Goal: Task Accomplishment & Management: Use online tool/utility

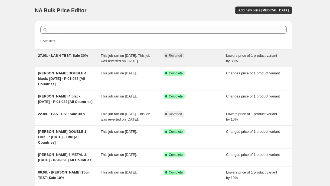
click at [163, 61] on div "This job ran on [DATE]. This job was reverted on [DATE]." at bounding box center [132, 58] width 63 height 11
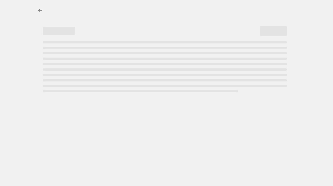
select select "percentage"
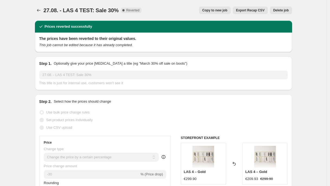
click at [178, 9] on div "Copy to new job Export Recap CSV Delete job" at bounding box center [219, 11] width 146 height 8
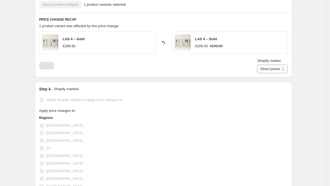
scroll to position [371, 0]
click at [271, 70] on select "Direct prices [GEOGRAPHIC_DATA]" at bounding box center [272, 68] width 30 height 9
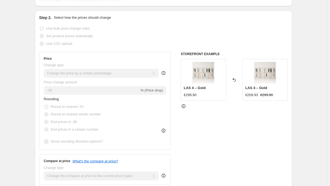
scroll to position [0, 0]
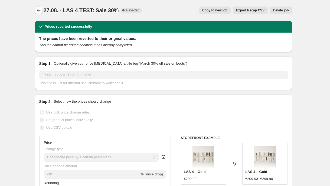
click at [39, 11] on icon "Price change jobs" at bounding box center [39, 10] width 4 height 3
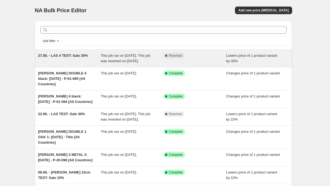
click at [181, 64] on div "Complete Reverted" at bounding box center [195, 58] width 63 height 11
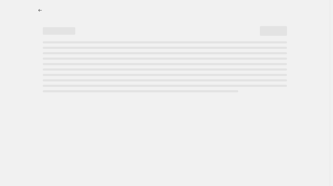
select select "percentage"
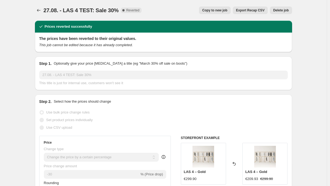
click at [220, 10] on span "Copy to new job" at bounding box center [214, 10] width 25 height 4
select select "percentage"
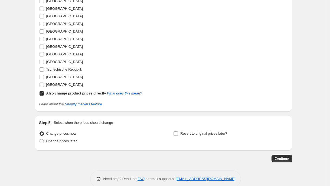
scroll to position [522, 0]
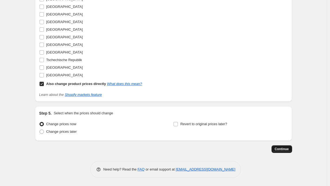
click at [283, 148] on span "Continue" at bounding box center [282, 149] width 14 height 4
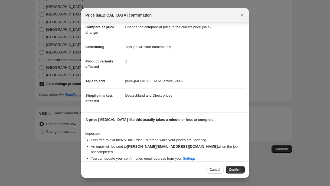
scroll to position [0, 0]
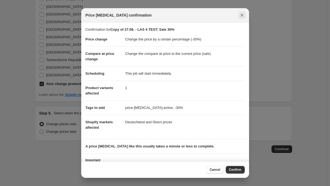
click at [243, 16] on icon "Close" at bounding box center [242, 14] width 5 height 5
